Goal: Navigation & Orientation: Find specific page/section

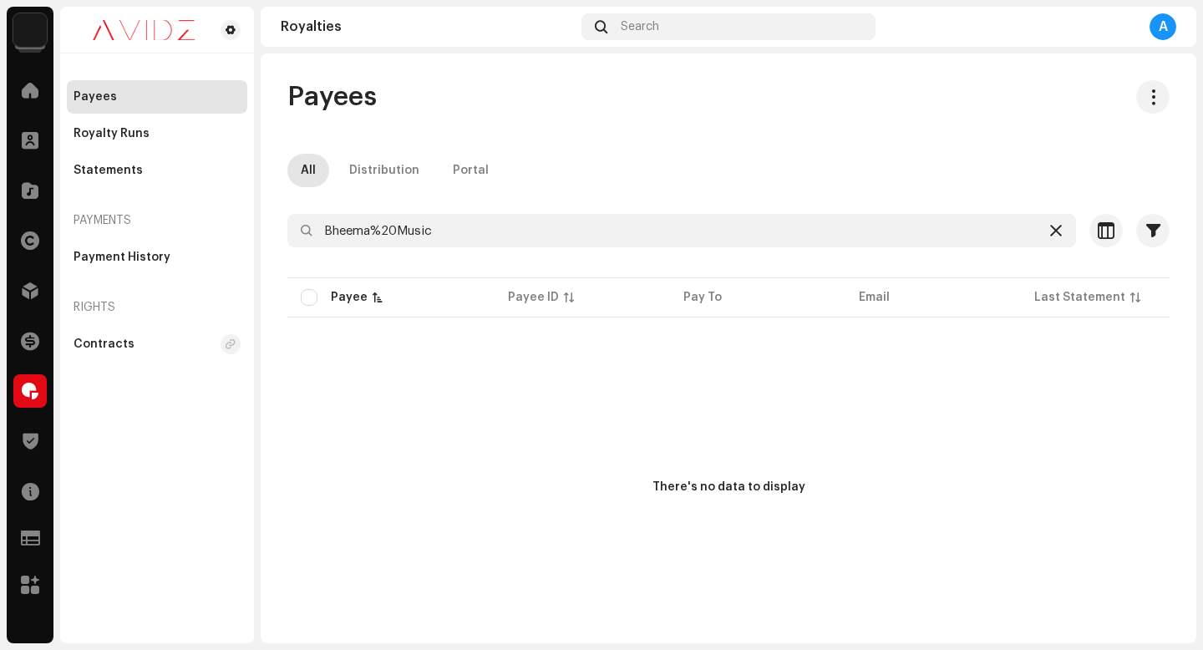
click at [1050, 226] on icon at bounding box center [1056, 230] width 12 height 13
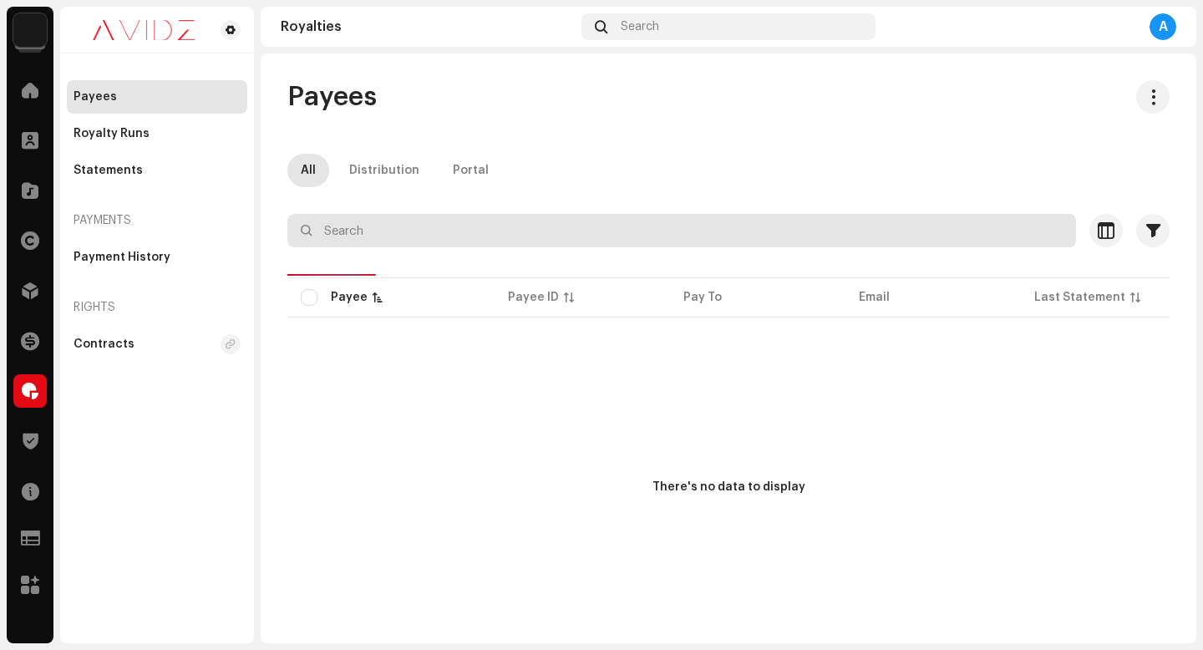
click at [826, 243] on input "text" at bounding box center [681, 230] width 789 height 33
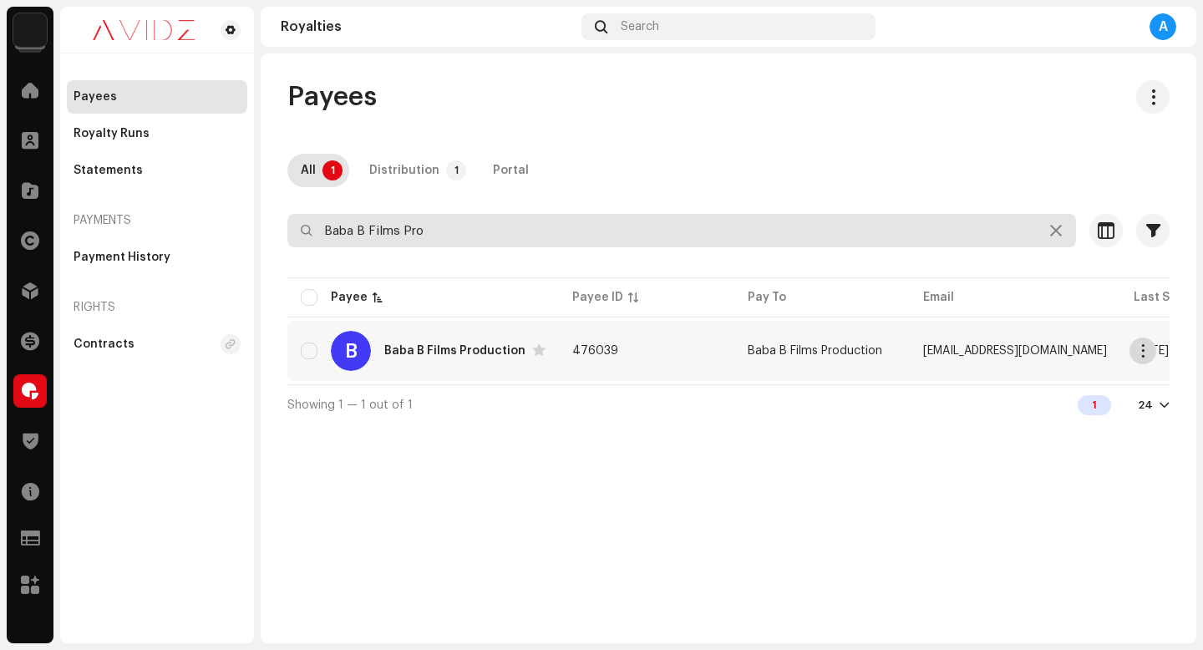
type input "Baba B Films Pro"
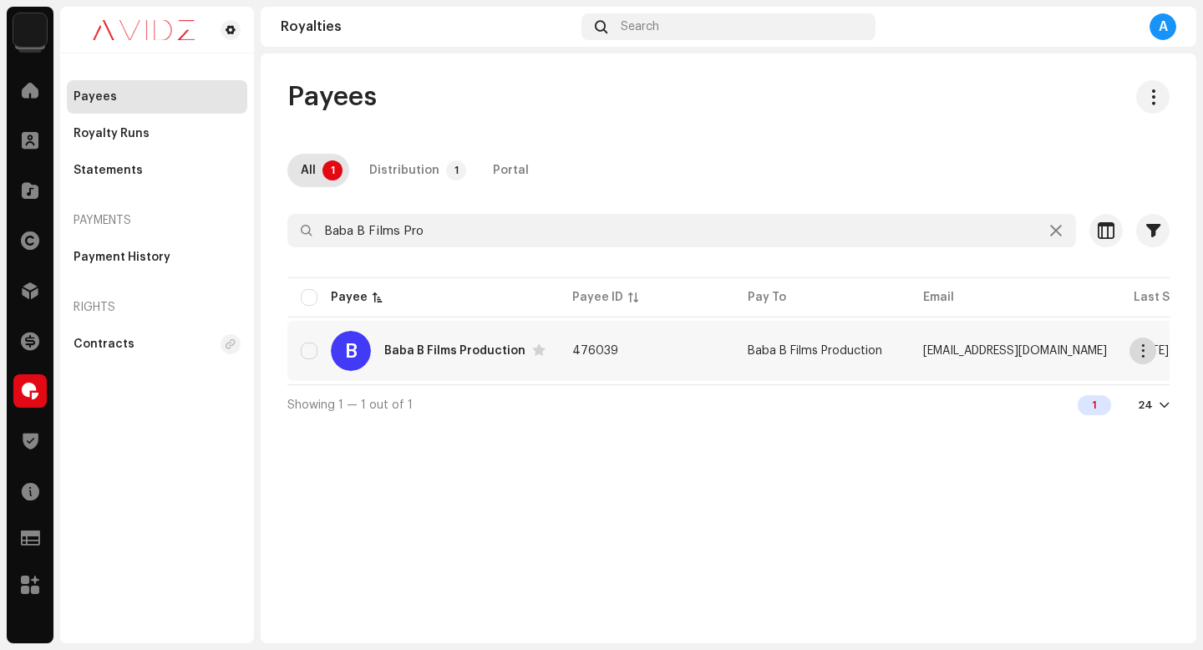
click at [1139, 343] on button "button" at bounding box center [1143, 351] width 27 height 27
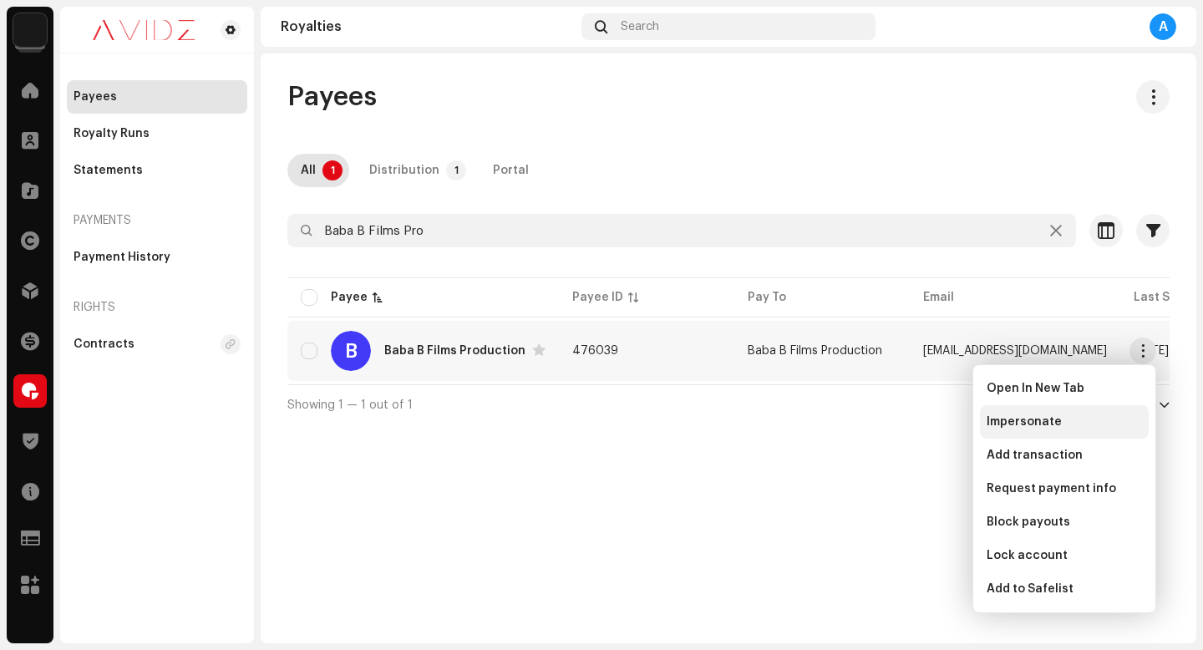
click at [1092, 423] on div "Impersonate" at bounding box center [1064, 421] width 155 height 13
